Goal: Information Seeking & Learning: Learn about a topic

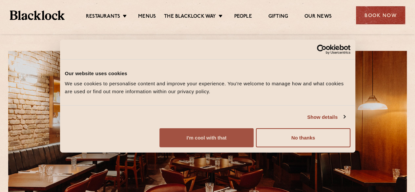
click at [254, 147] on button "I'm cool with that" at bounding box center [206, 137] width 94 height 19
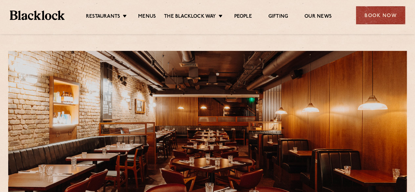
click at [149, 12] on ul "Restaurants [GEOGRAPHIC_DATA] [GEOGRAPHIC_DATA] [GEOGRAPHIC_DATA] [GEOGRAPHIC_D…" at bounding box center [209, 15] width 288 height 10
click at [150, 15] on link "Menus" at bounding box center [147, 16] width 18 height 7
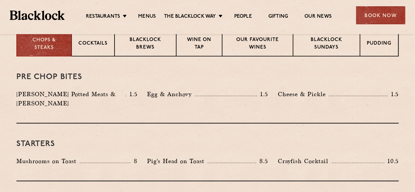
scroll to position [261, 0]
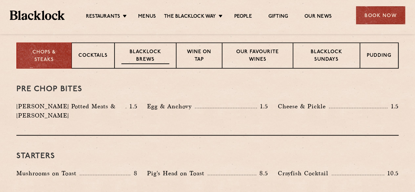
click at [138, 55] on p "Blacklock Brews" at bounding box center [145, 56] width 48 height 15
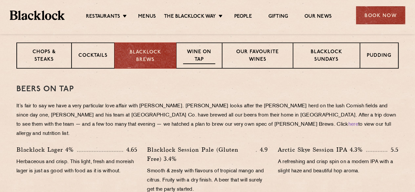
click at [198, 47] on div "Wine on Tap" at bounding box center [199, 55] width 46 height 26
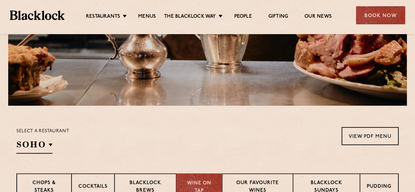
scroll to position [97, 0]
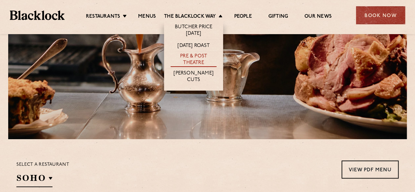
click at [195, 56] on link "Pre & Post Theatre" at bounding box center [194, 60] width 46 height 14
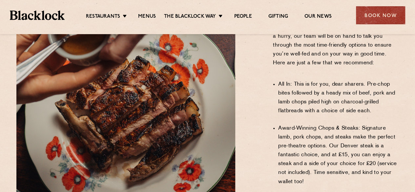
scroll to position [583, 0]
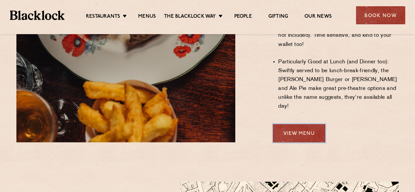
click at [304, 124] on link "View Menu" at bounding box center [299, 133] width 52 height 18
